Goal: Task Accomplishment & Management: Manage account settings

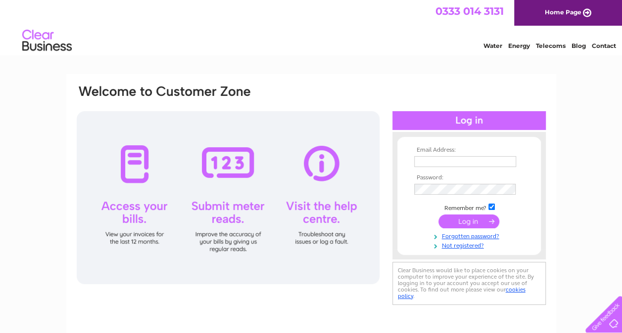
click at [438, 163] on input "text" at bounding box center [465, 161] width 102 height 11
type input "claudine.brindle@dgalcarers.org"
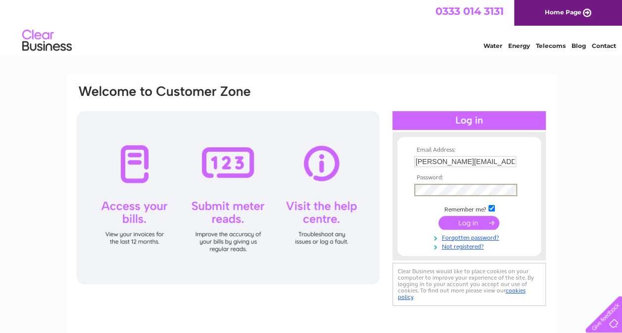
click at [438, 216] on input "submit" at bounding box center [468, 223] width 61 height 14
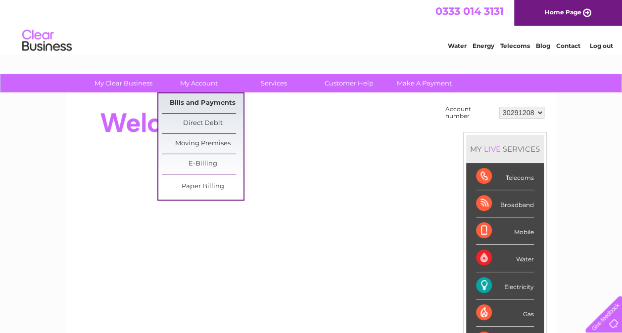
click at [213, 97] on link "Bills and Payments" at bounding box center [203, 103] width 82 height 20
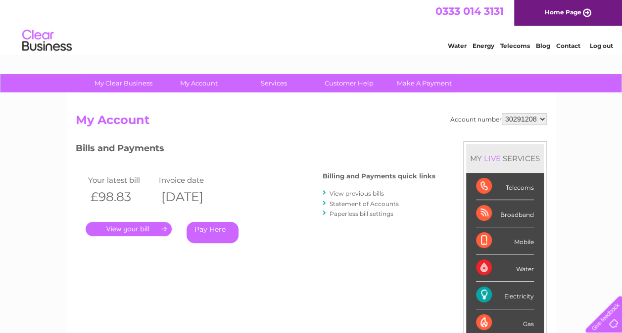
click at [134, 226] on link "." at bounding box center [129, 229] width 86 height 14
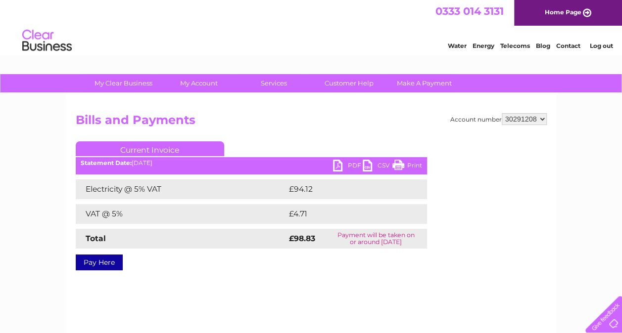
click at [342, 167] on link "PDF" at bounding box center [348, 167] width 30 height 14
